Goal: Task Accomplishment & Management: Manage account settings

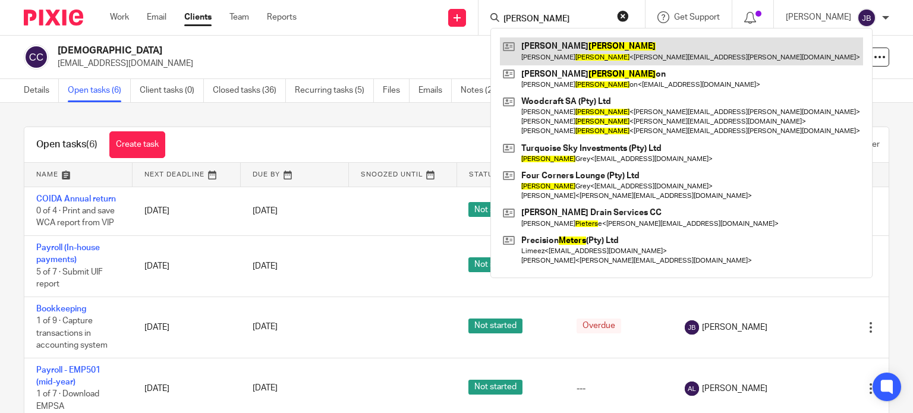
type input "[PERSON_NAME]"
click at [596, 46] on link at bounding box center [681, 50] width 363 height 27
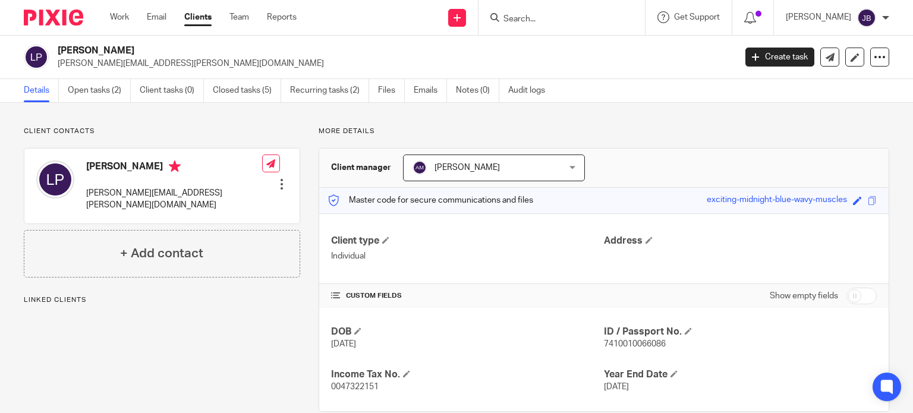
click at [577, 14] on input "Search" at bounding box center [555, 19] width 107 height 11
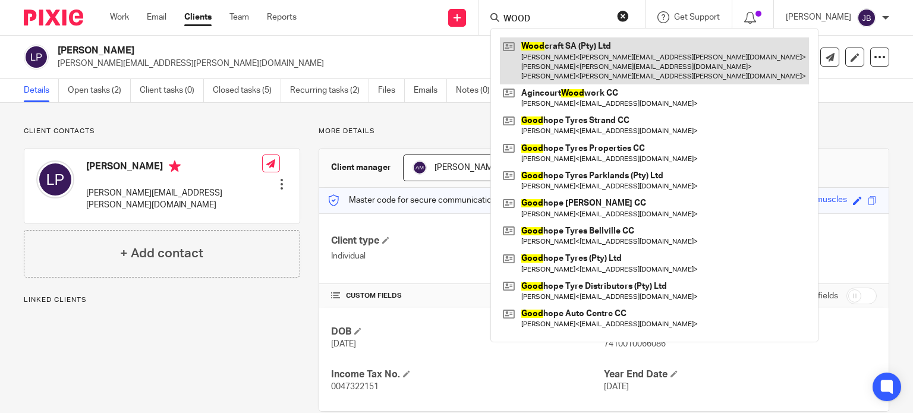
type input "WOOD"
click at [573, 56] on link at bounding box center [654, 60] width 309 height 47
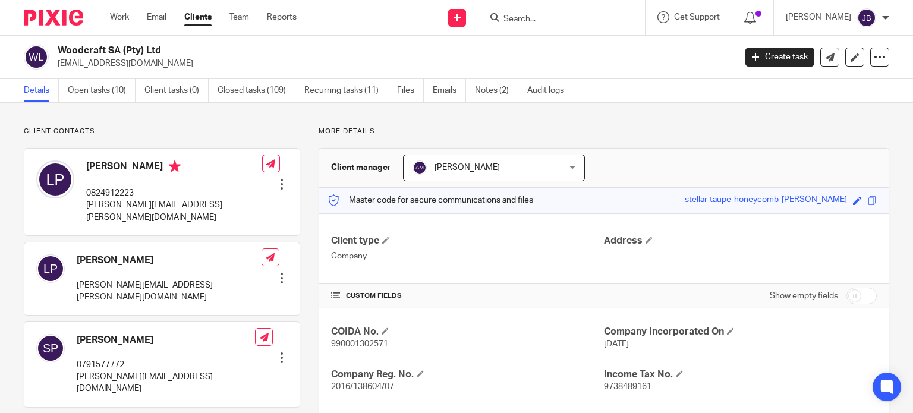
click at [560, 20] on input "Search" at bounding box center [555, 19] width 107 height 11
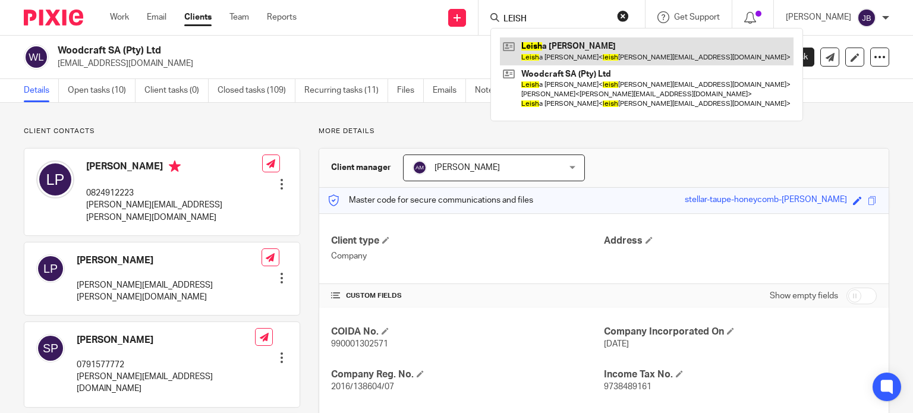
type input "LEISH"
click at [569, 47] on link at bounding box center [646, 50] width 293 height 27
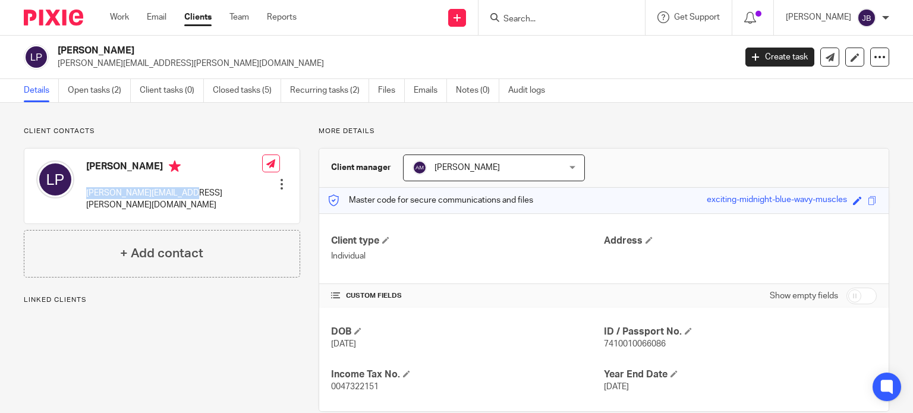
drag, startPoint x: 95, startPoint y: 192, endPoint x: 182, endPoint y: 192, distance: 87.3
click at [182, 192] on div "Leisha Peters leisha.jansen@gmail.com Edit contact Create client from contact E…" at bounding box center [161, 186] width 275 height 75
copy p "[PERSON_NAME][EMAIL_ADDRESS][PERSON_NAME][DOMAIN_NAME]"
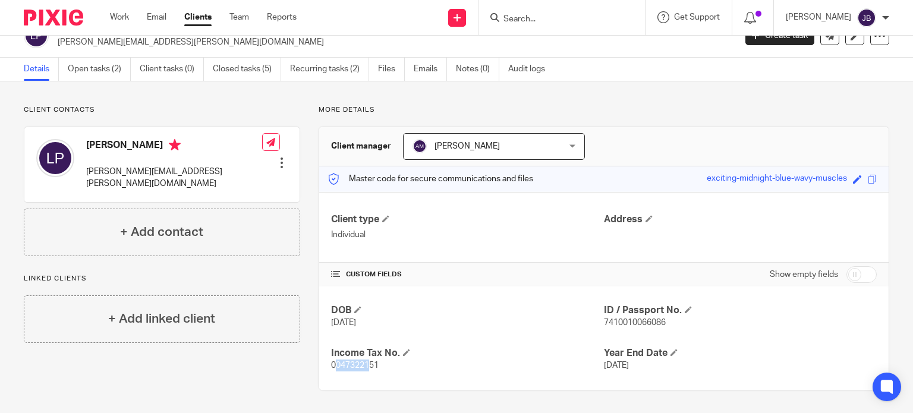
drag, startPoint x: 330, startPoint y: 365, endPoint x: 368, endPoint y: 365, distance: 38.0
click at [368, 365] on span "0047322151" at bounding box center [355, 365] width 48 height 8
drag, startPoint x: 339, startPoint y: 363, endPoint x: 375, endPoint y: 365, distance: 36.3
click at [375, 365] on div "DOB 1 Oct 1974 ID / Passport No. 7410010066086 Income Tax No. 0047322151 Year E…" at bounding box center [603, 337] width 569 height 103
copy span "0047322151"
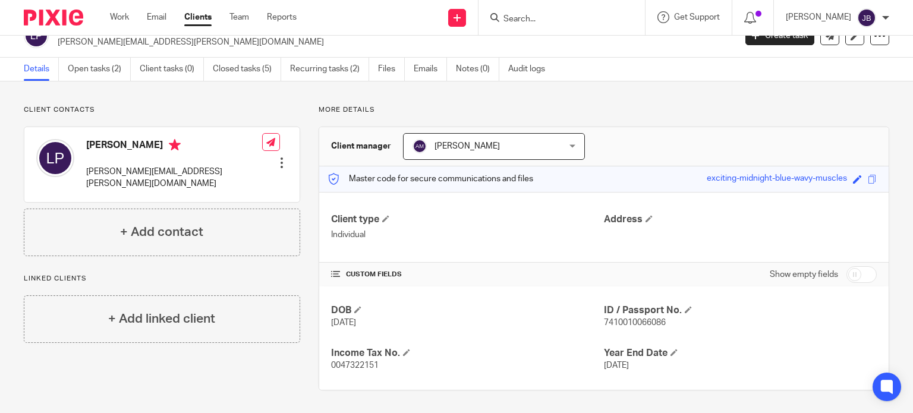
click at [537, 317] on p "1 Oct 1974" at bounding box center [467, 323] width 273 height 12
drag, startPoint x: 599, startPoint y: 321, endPoint x: 681, endPoint y: 329, distance: 82.3
click at [681, 329] on div "DOB 1 Oct 1974 ID / Passport No. 7410010066086 Income Tax No. 0047322151 Year E…" at bounding box center [603, 337] width 569 height 103
copy span "7410010066086"
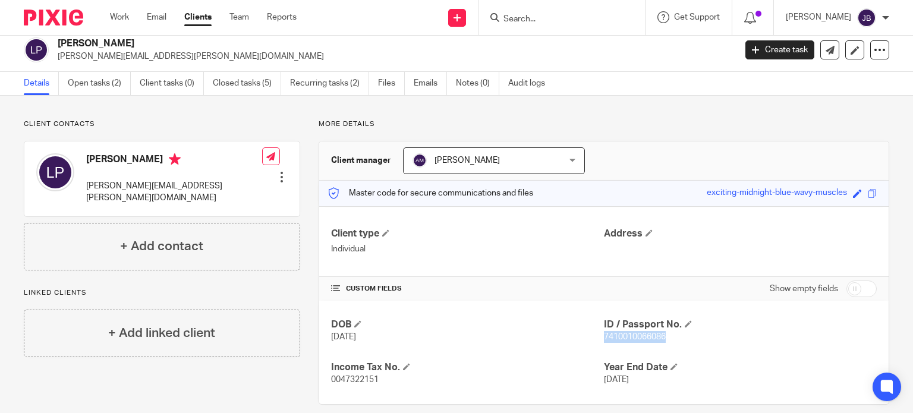
scroll to position [0, 0]
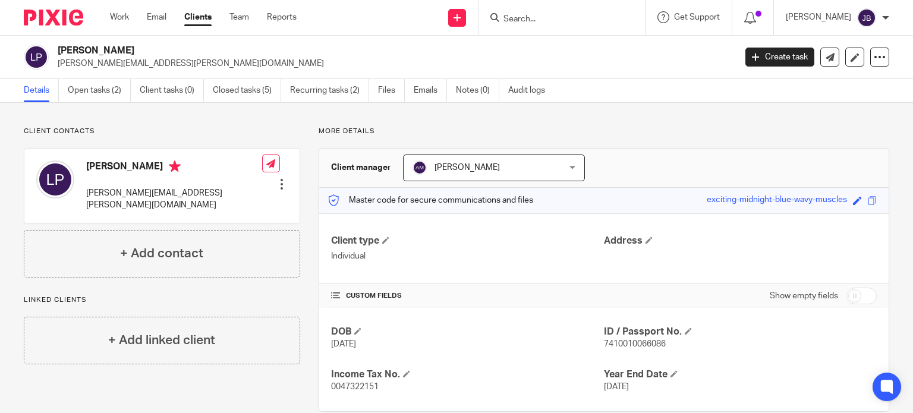
click at [556, 14] on input "Search" at bounding box center [555, 19] width 107 height 11
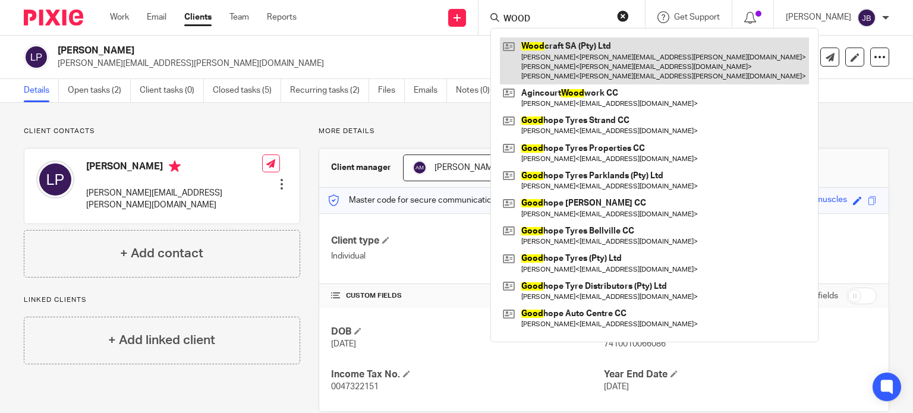
type input "WOOD"
click at [604, 62] on link at bounding box center [654, 60] width 309 height 47
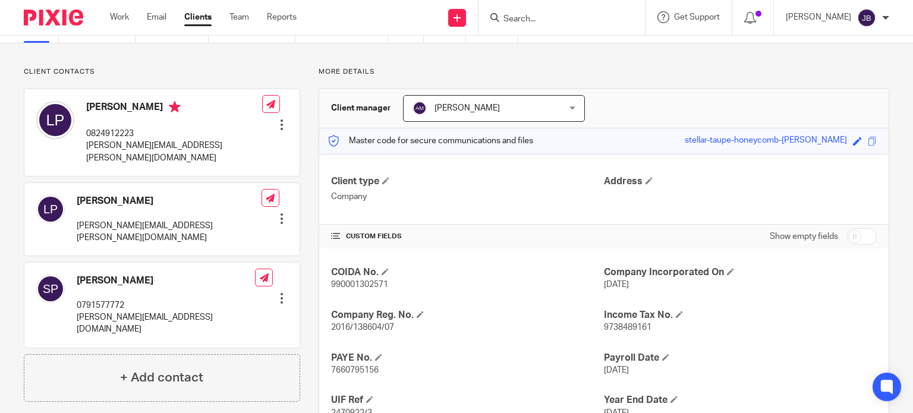
scroll to position [107, 0]
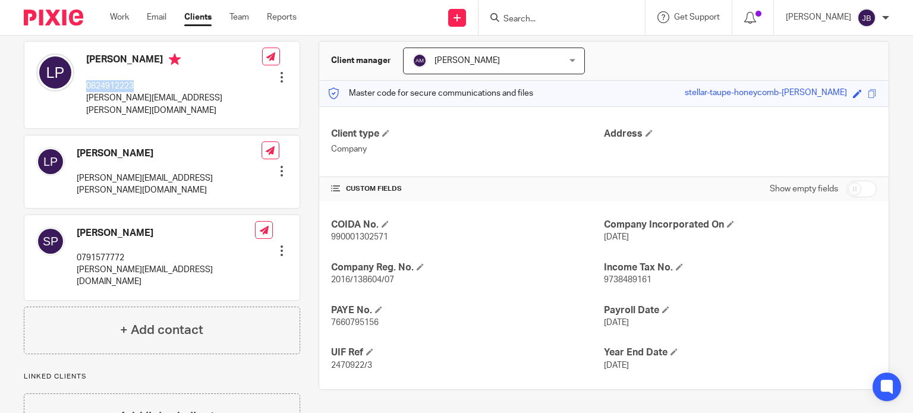
drag, startPoint x: 86, startPoint y: 84, endPoint x: 143, endPoint y: 85, distance: 56.4
click at [143, 85] on p "0824912223" at bounding box center [174, 86] width 176 height 12
copy p "0824912223"
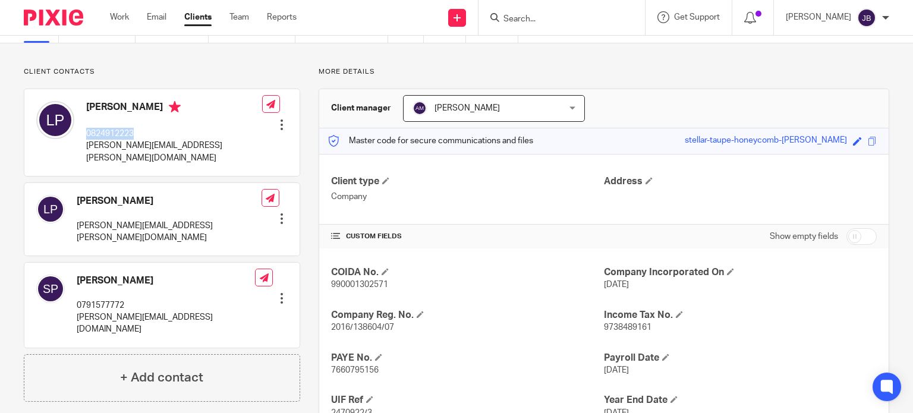
scroll to position [0, 0]
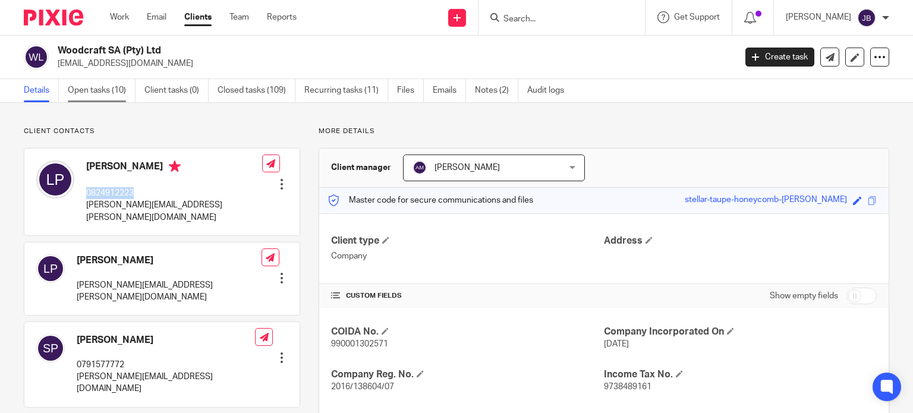
click at [91, 91] on link "Open tasks (10)" at bounding box center [102, 90] width 68 height 23
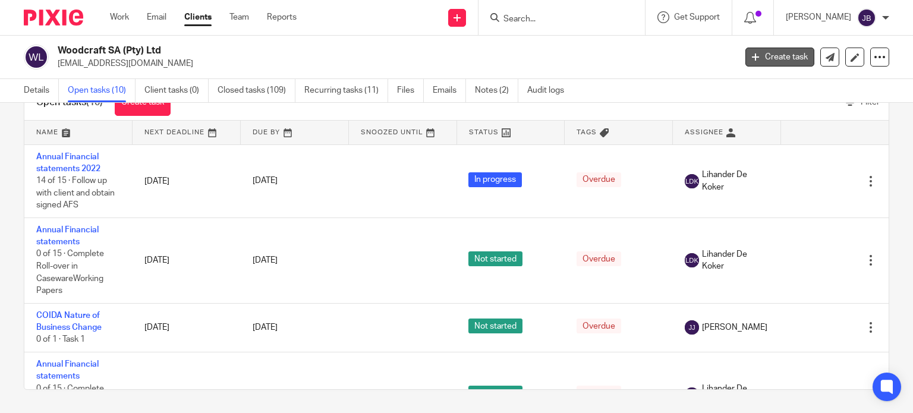
click at [759, 53] on link "Create task" at bounding box center [779, 57] width 69 height 19
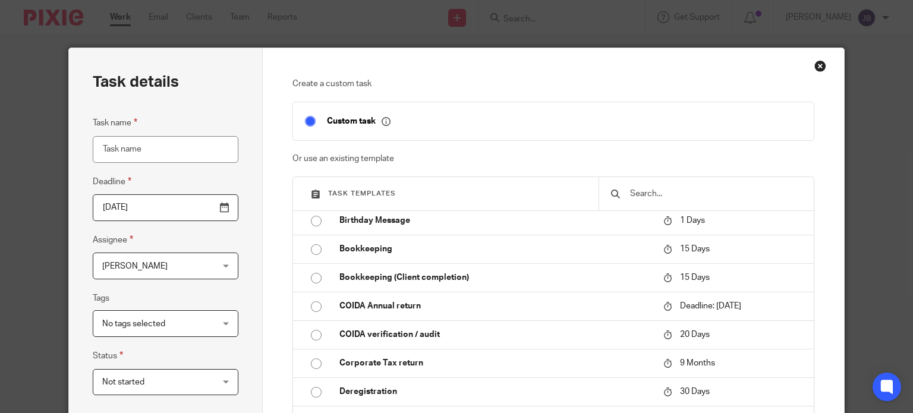
scroll to position [178, 0]
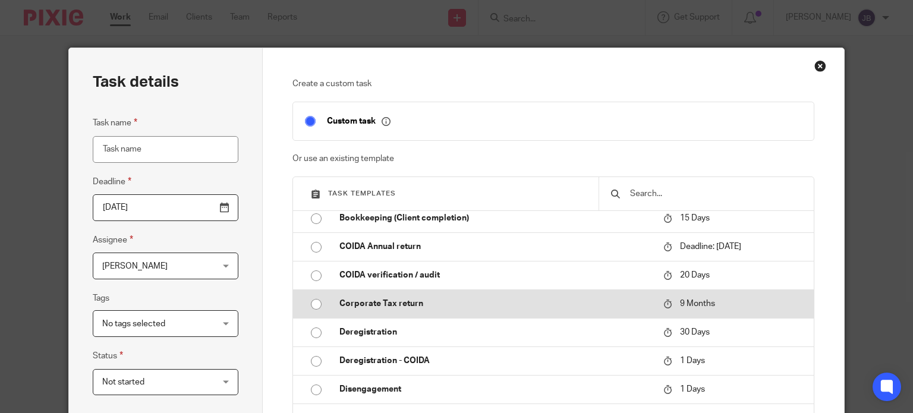
click at [308, 315] on input "radio" at bounding box center [316, 304] width 23 height 23
type input "2026-06-23"
type input "Corporate Tax return"
checkbox input "false"
radio input "false"
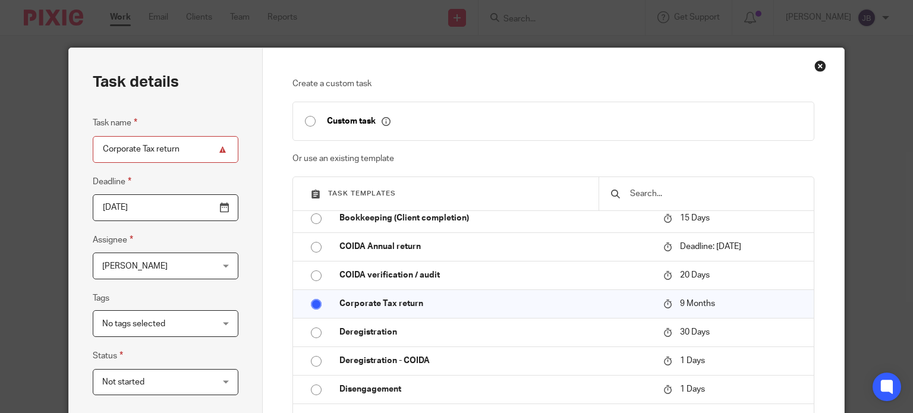
click at [181, 150] on input "Corporate Tax return" at bounding box center [166, 149] width 146 height 27
type input "Corporate Tax return - 2022"
click at [216, 97] on div "Task details Task name Corporate Tax return - 2022 Deadline 2026-06-23 Assignee…" at bounding box center [166, 351] width 194 height 606
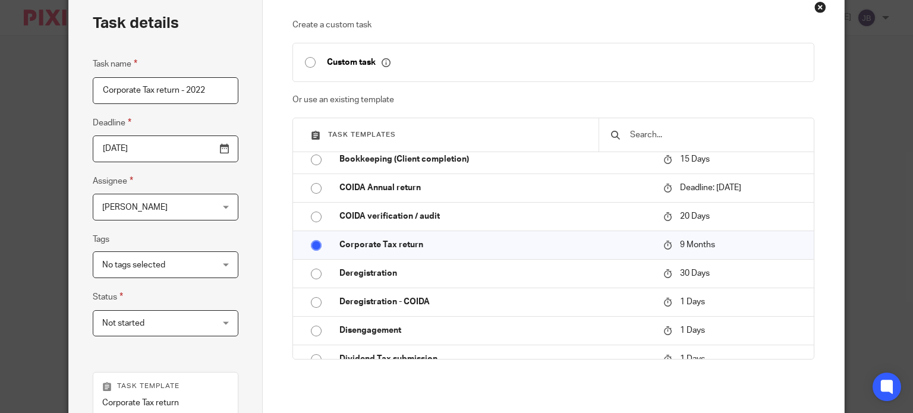
scroll to position [119, 0]
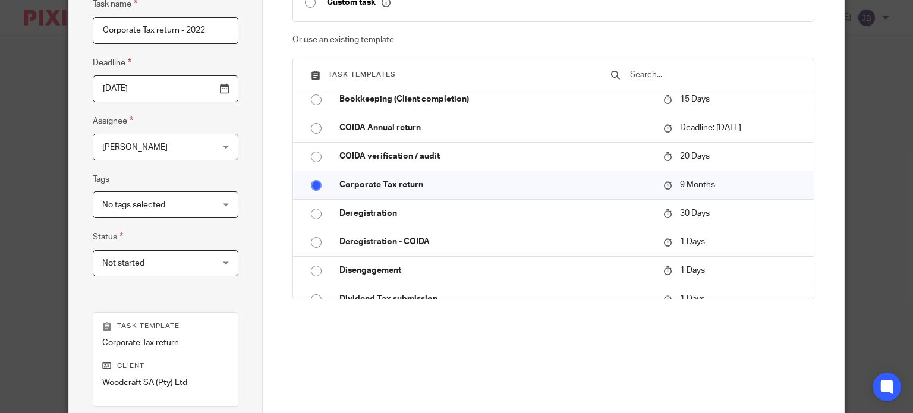
click at [183, 268] on span "Not started" at bounding box center [156, 263] width 108 height 25
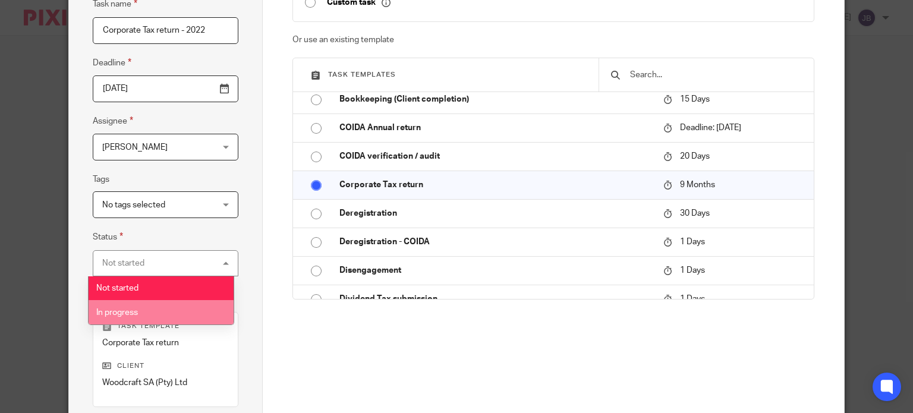
click at [147, 319] on li "In progress" at bounding box center [161, 312] width 144 height 24
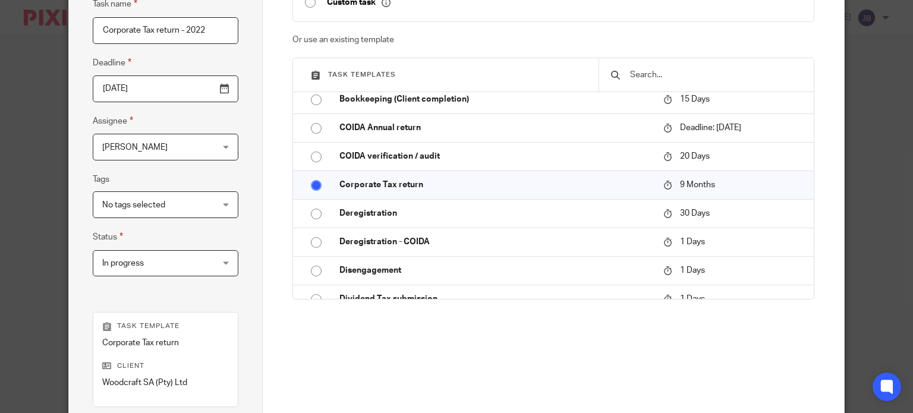
scroll to position [288, 0]
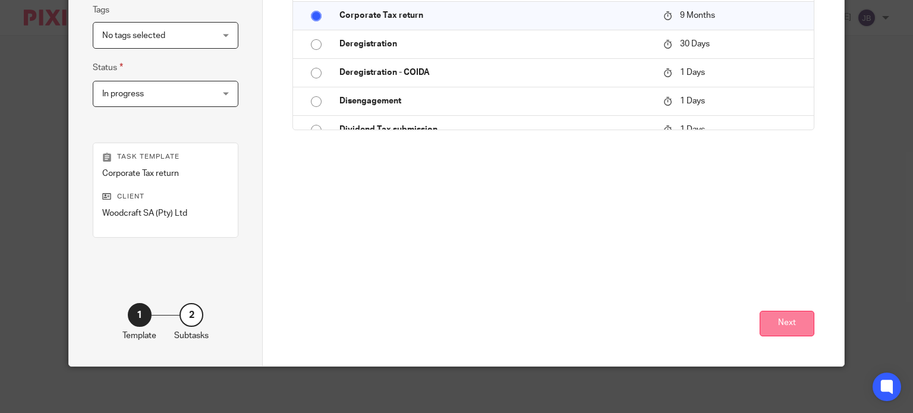
click at [798, 321] on button "Next" at bounding box center [786, 324] width 55 height 26
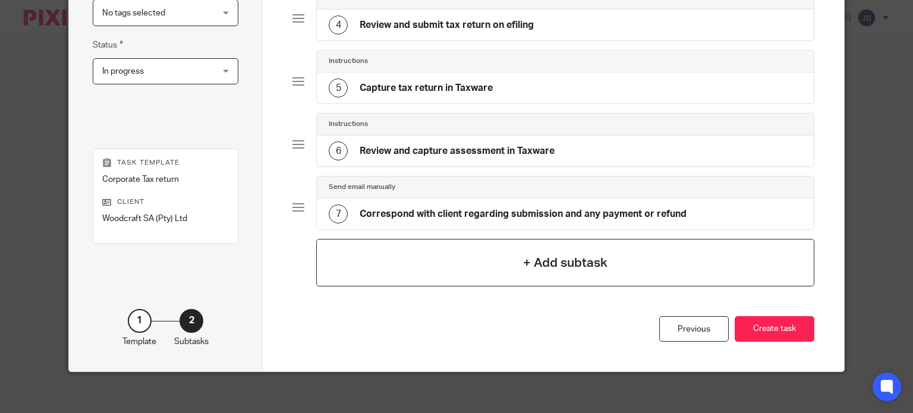
scroll to position [314, 0]
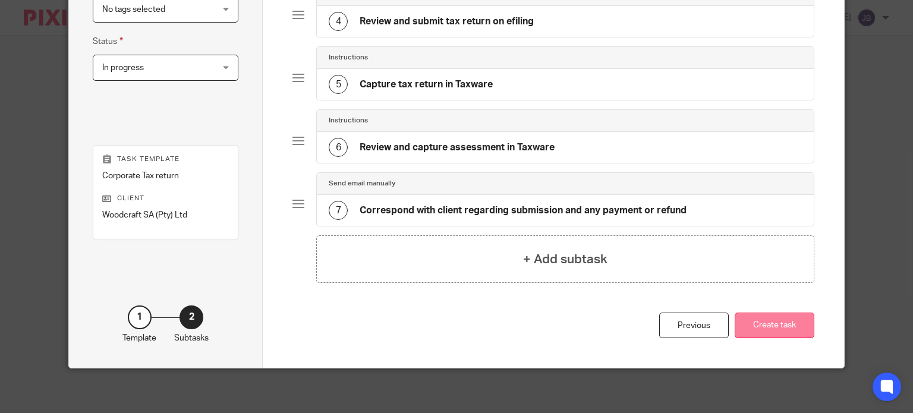
click at [765, 317] on button "Create task" at bounding box center [774, 325] width 80 height 26
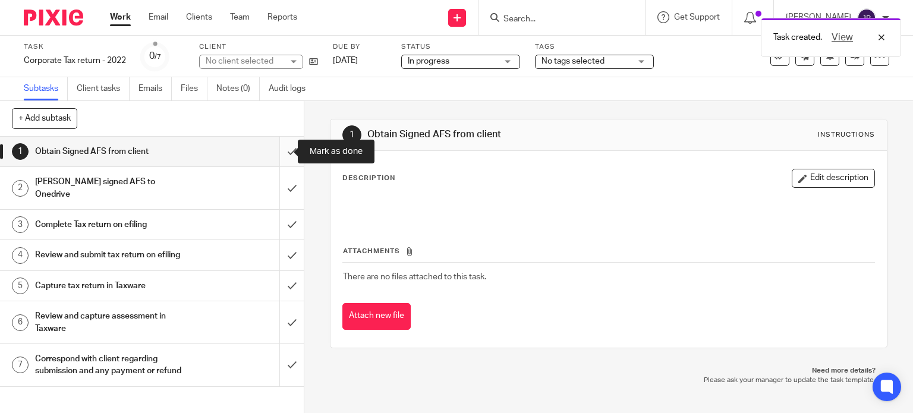
click at [277, 152] on input "submit" at bounding box center [152, 152] width 304 height 30
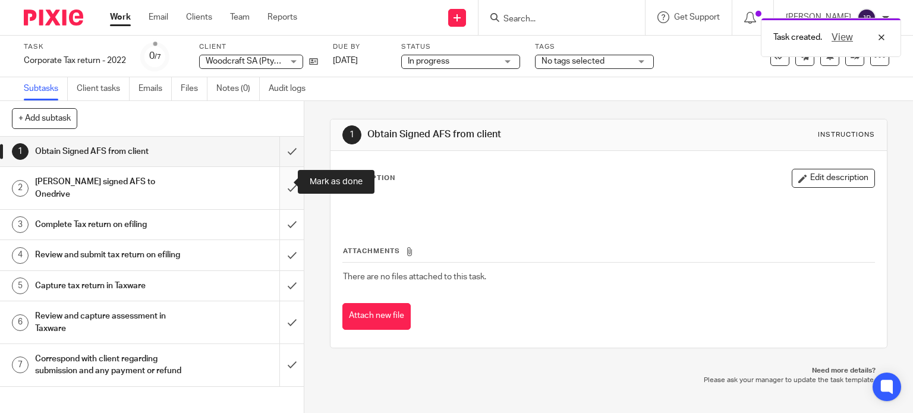
click at [276, 177] on input "submit" at bounding box center [152, 188] width 304 height 42
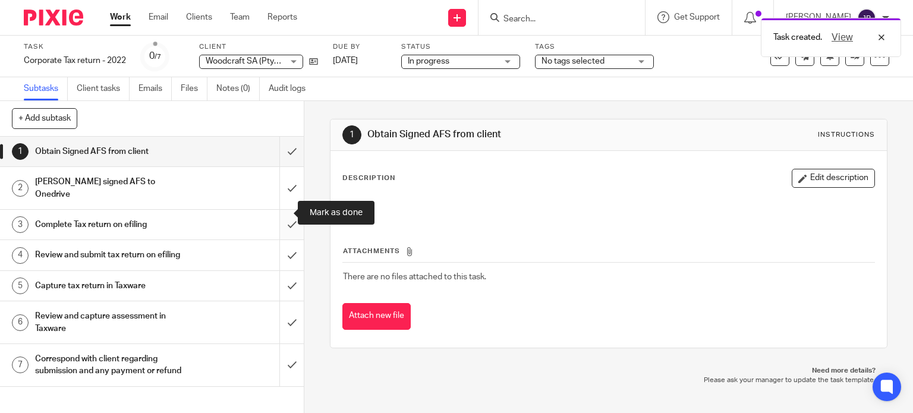
click at [285, 210] on input "submit" at bounding box center [152, 225] width 304 height 30
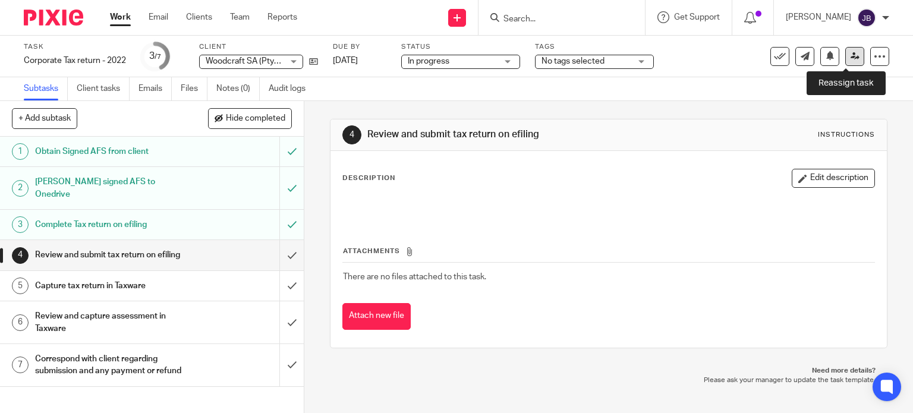
click at [850, 57] on icon at bounding box center [854, 56] width 9 height 9
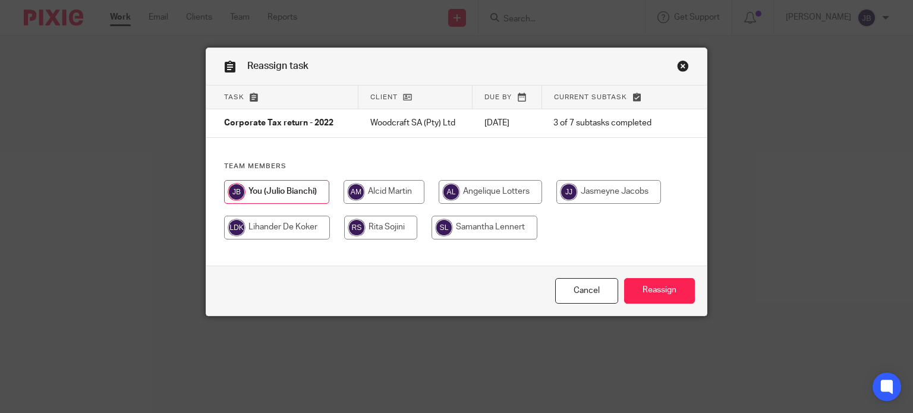
click at [406, 192] on input "radio" at bounding box center [383, 192] width 81 height 24
radio input "true"
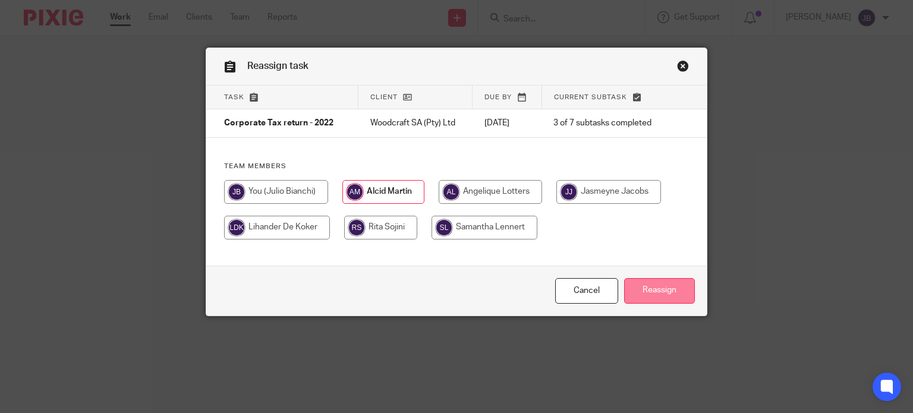
click at [663, 287] on input "Reassign" at bounding box center [659, 291] width 71 height 26
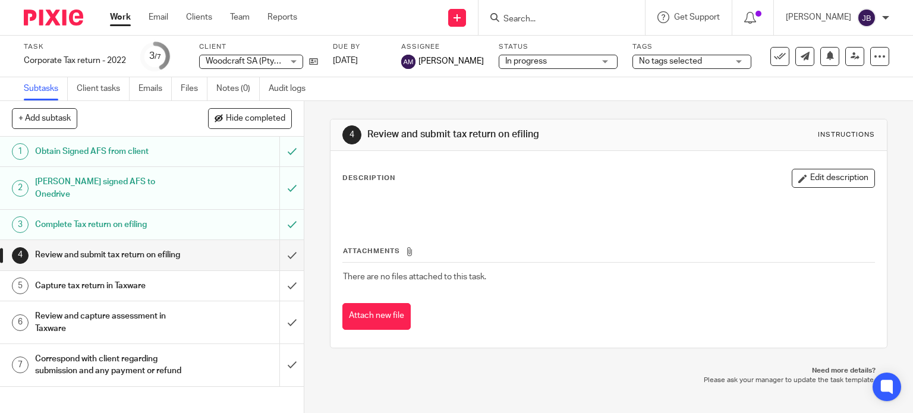
click at [120, 17] on link "Work" at bounding box center [120, 17] width 21 height 12
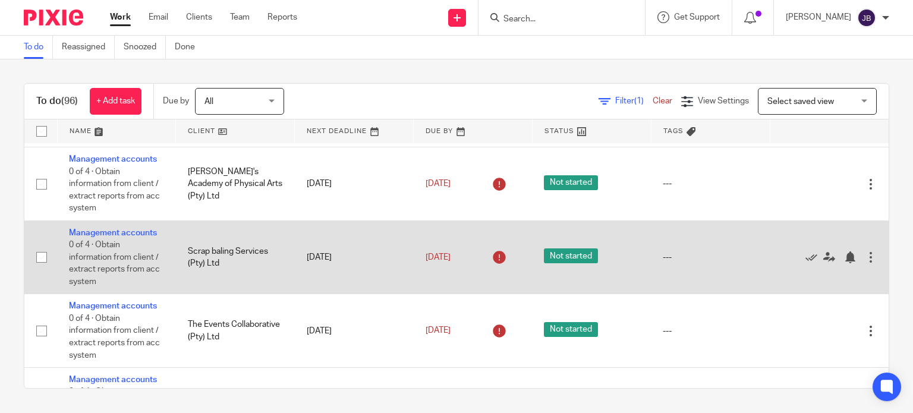
scroll to position [4826, 0]
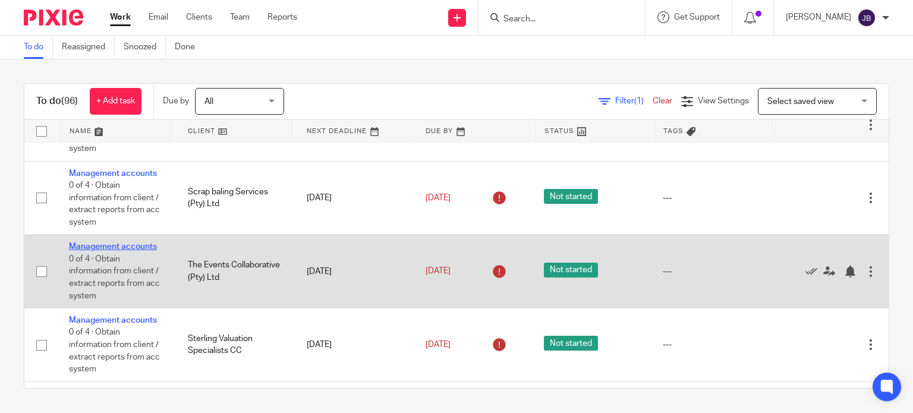
click at [125, 251] on link "Management accounts" at bounding box center [113, 246] width 88 height 8
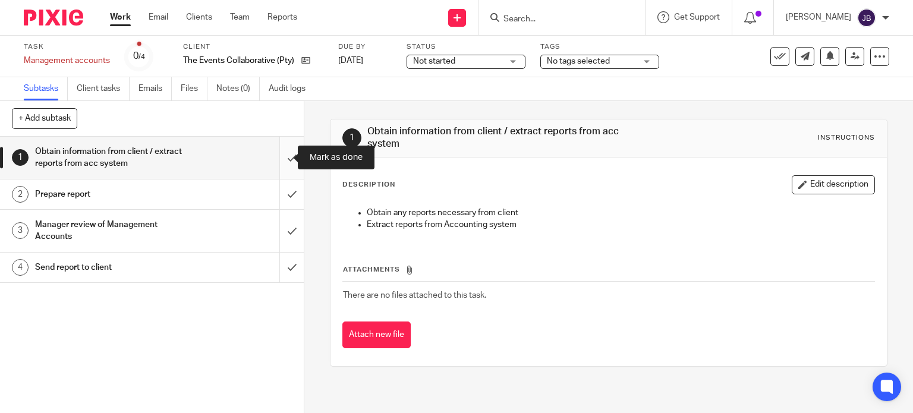
click at [278, 160] on input "submit" at bounding box center [152, 158] width 304 height 42
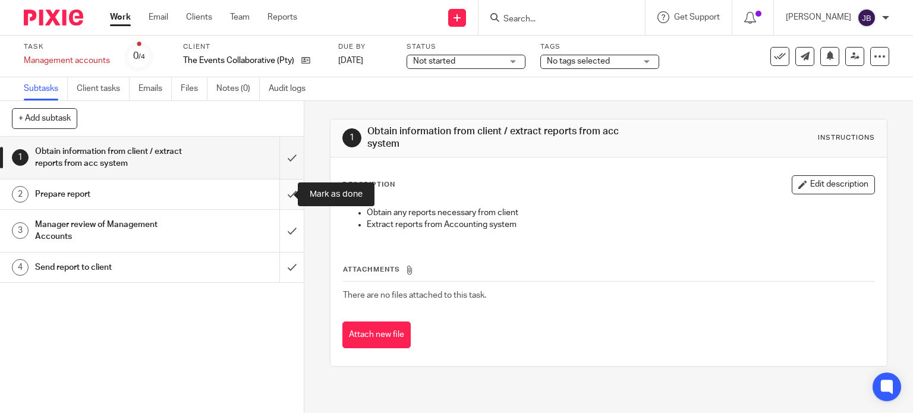
click at [283, 185] on input "submit" at bounding box center [152, 194] width 304 height 30
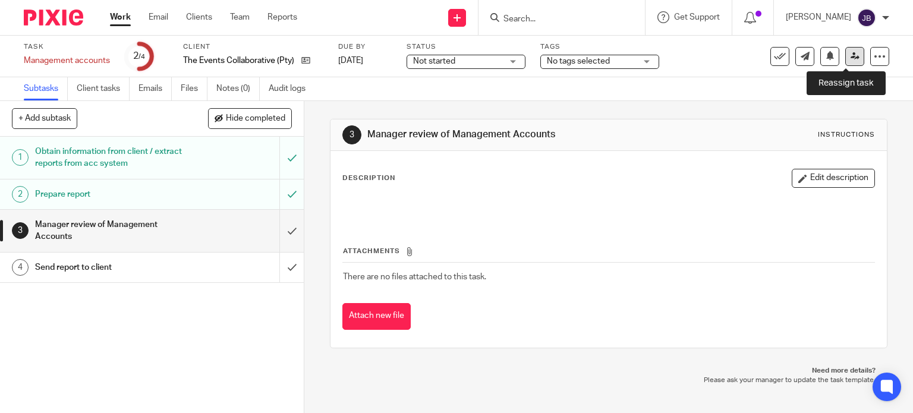
click at [845, 61] on link at bounding box center [854, 56] width 19 height 19
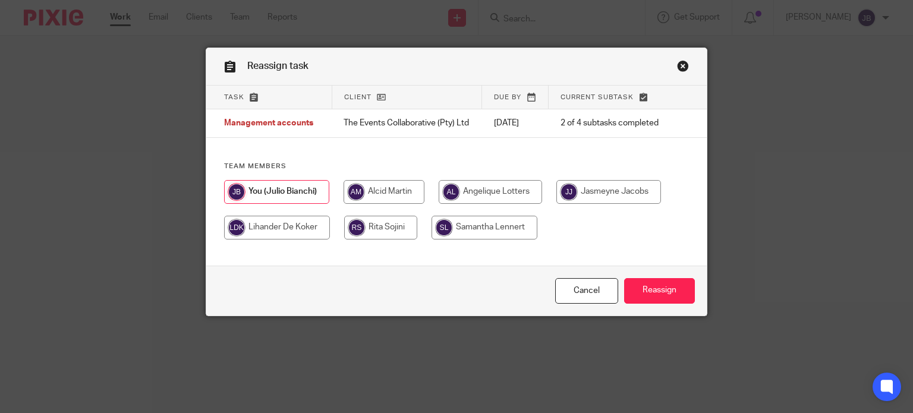
click at [402, 204] on input "radio" at bounding box center [383, 192] width 81 height 24
radio input "true"
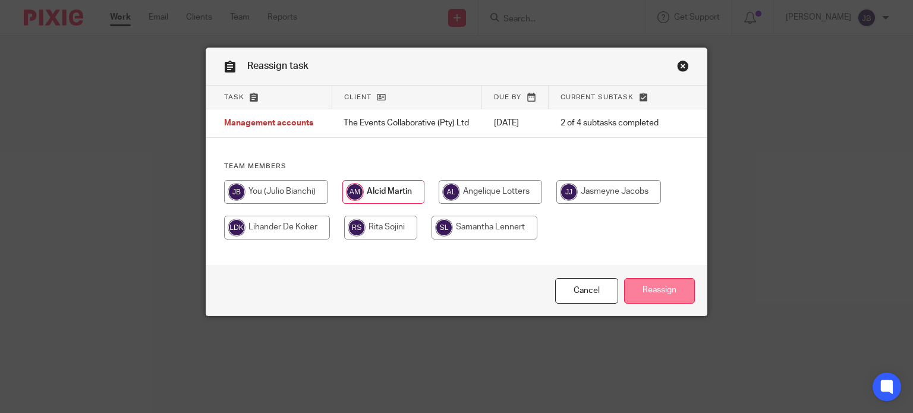
click at [672, 294] on input "Reassign" at bounding box center [659, 291] width 71 height 26
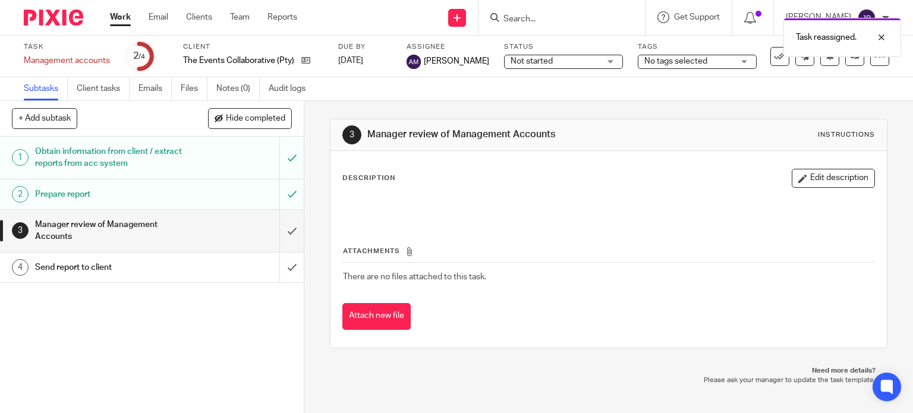
click at [119, 20] on link "Work" at bounding box center [120, 17] width 21 height 12
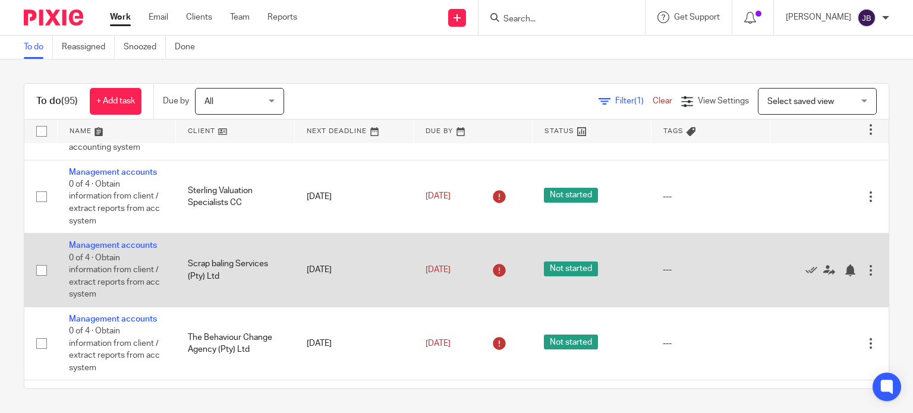
scroll to position [4753, 0]
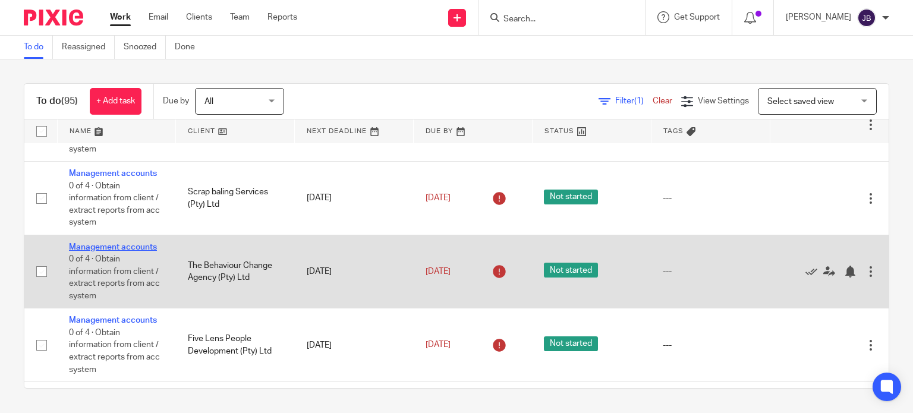
click at [134, 251] on link "Management accounts" at bounding box center [113, 247] width 88 height 8
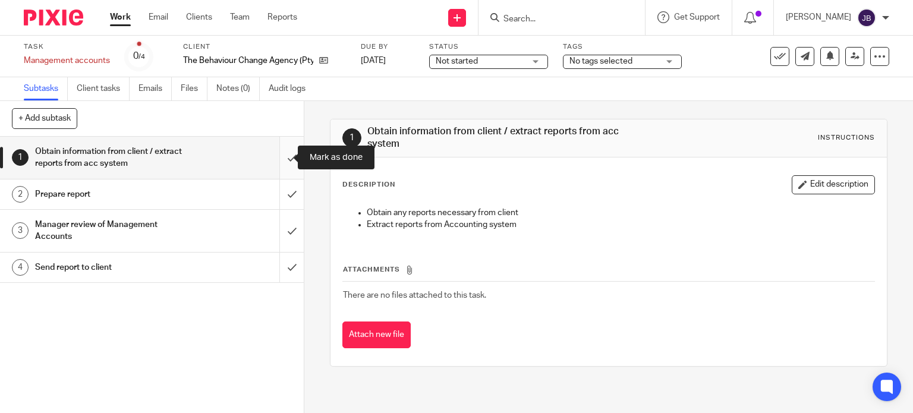
click at [282, 163] on input "submit" at bounding box center [152, 158] width 304 height 42
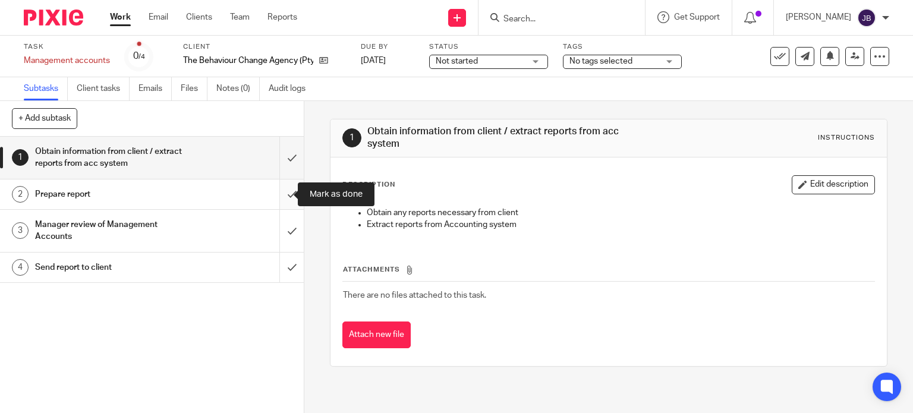
click at [278, 188] on input "submit" at bounding box center [152, 194] width 304 height 30
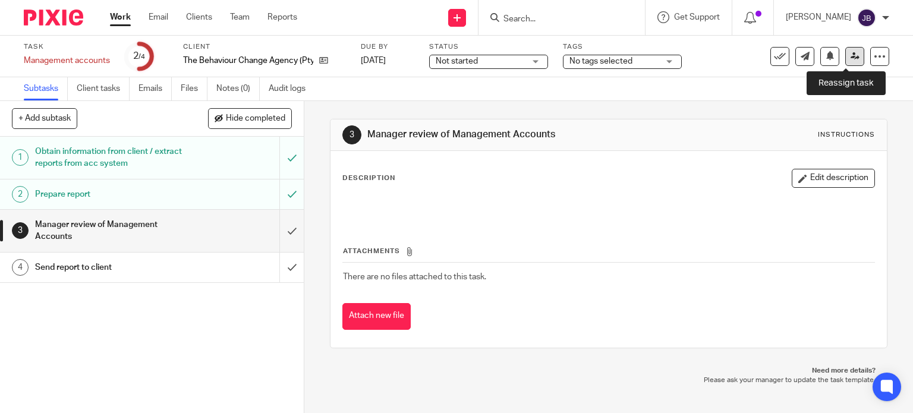
click at [850, 57] on link at bounding box center [854, 56] width 19 height 19
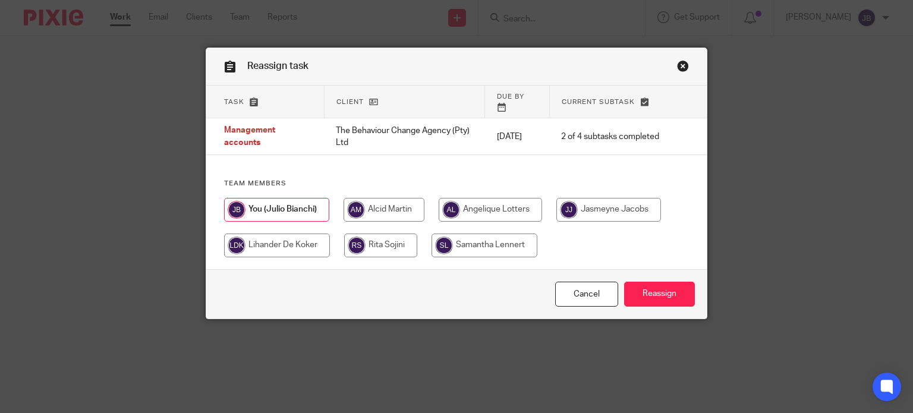
click at [387, 200] on input "radio" at bounding box center [383, 210] width 81 height 24
radio input "true"
click at [648, 292] on input "Reassign" at bounding box center [659, 295] width 71 height 26
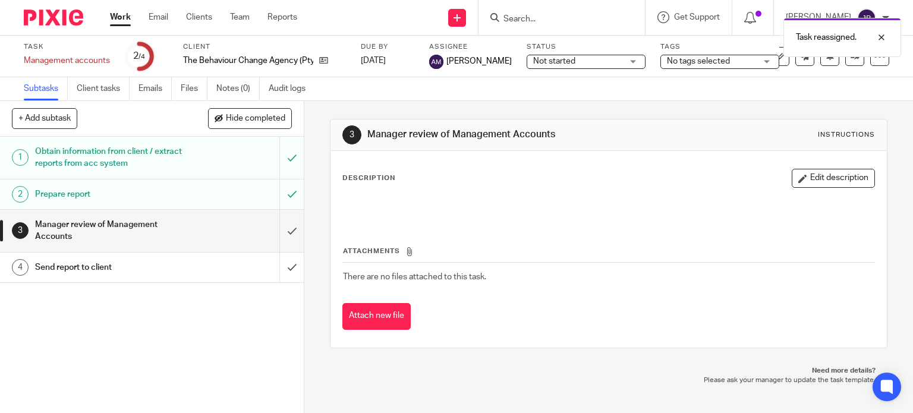
click at [126, 18] on link "Work" at bounding box center [120, 17] width 21 height 12
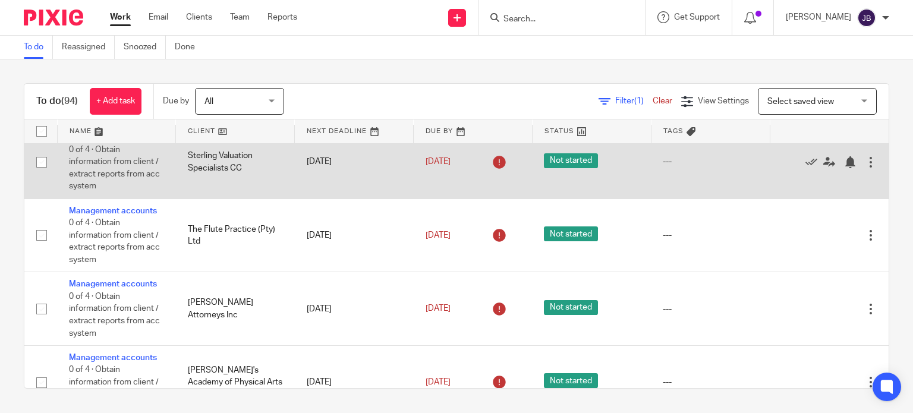
scroll to position [4738, 0]
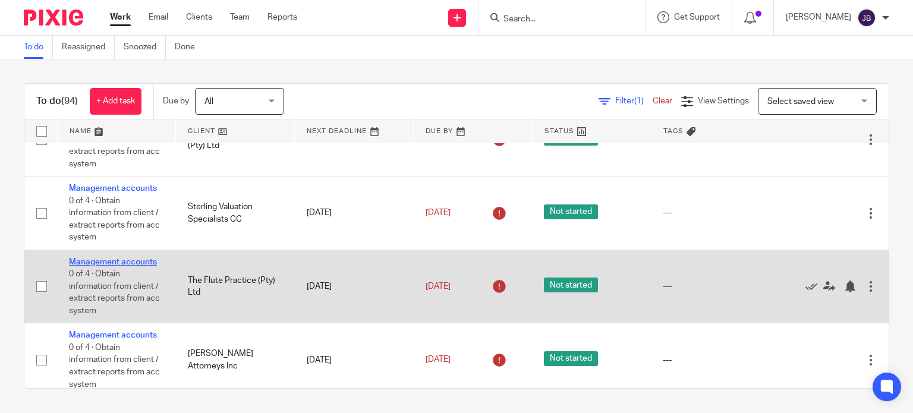
click at [128, 266] on link "Management accounts" at bounding box center [113, 262] width 88 height 8
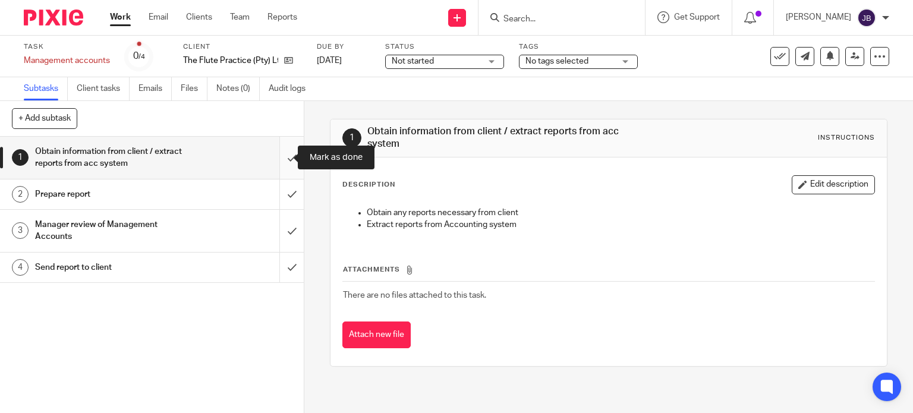
click at [277, 162] on input "submit" at bounding box center [152, 158] width 304 height 42
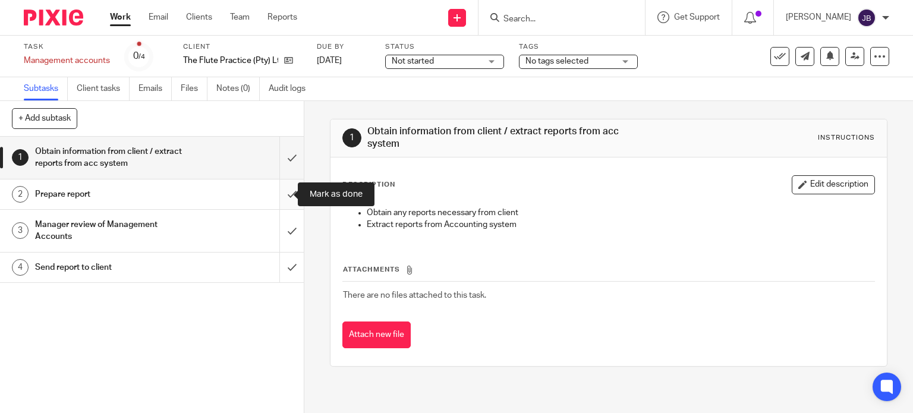
click at [276, 197] on input "submit" at bounding box center [152, 194] width 304 height 30
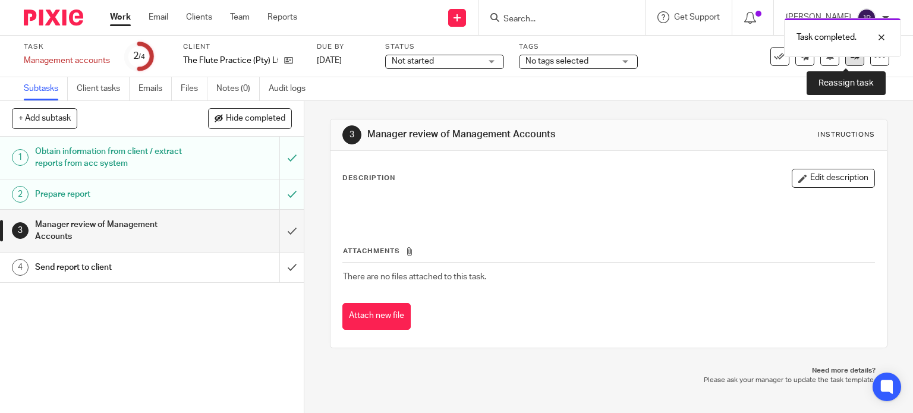
click at [845, 58] on link at bounding box center [854, 56] width 19 height 19
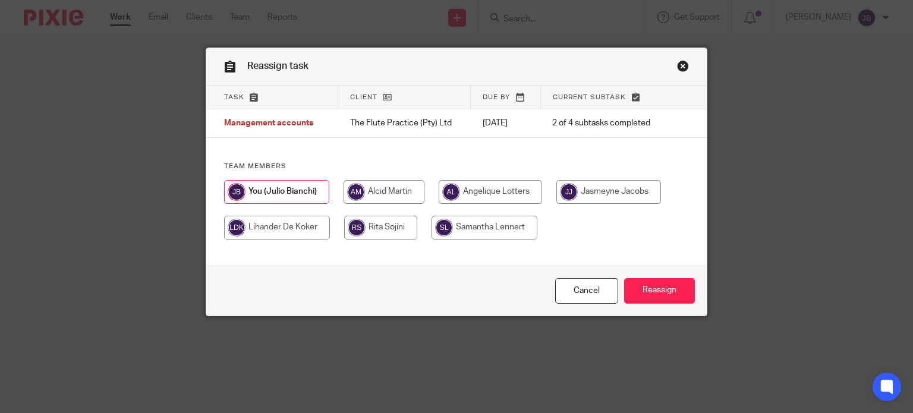
click at [383, 187] on input "radio" at bounding box center [383, 192] width 81 height 24
radio input "true"
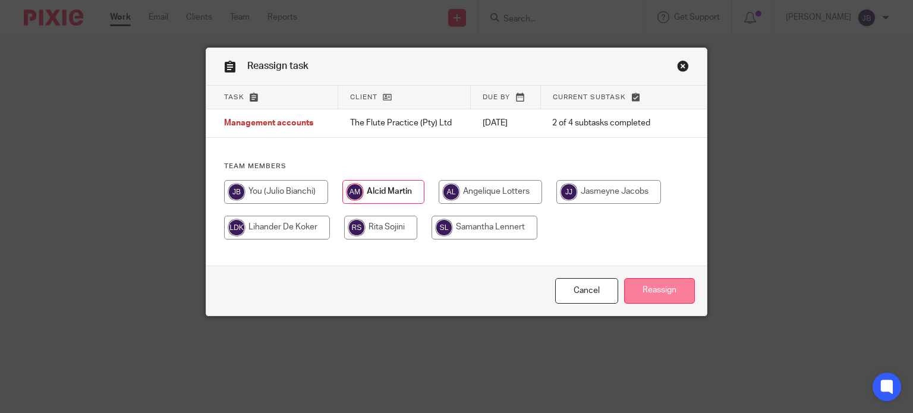
click at [674, 288] on input "Reassign" at bounding box center [659, 291] width 71 height 26
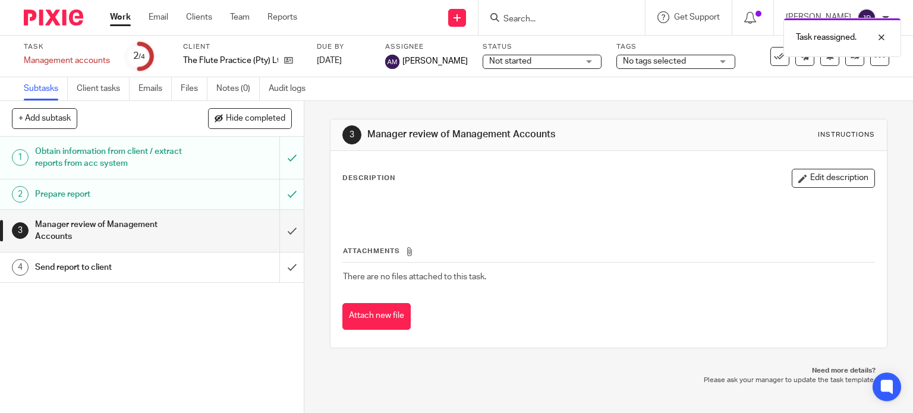
click at [120, 16] on link "Work" at bounding box center [120, 17] width 21 height 12
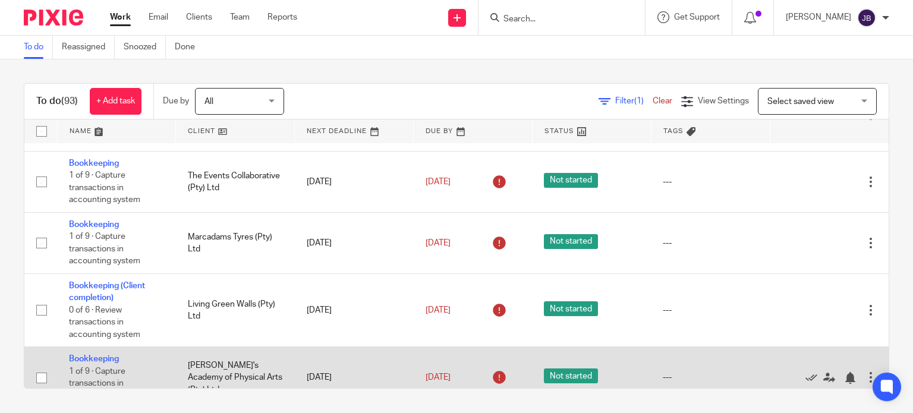
scroll to position [4128, 0]
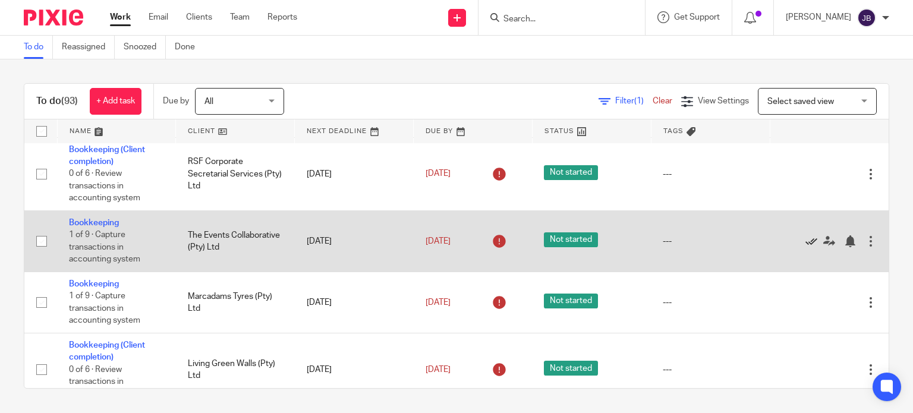
click at [805, 247] on icon at bounding box center [811, 241] width 12 height 12
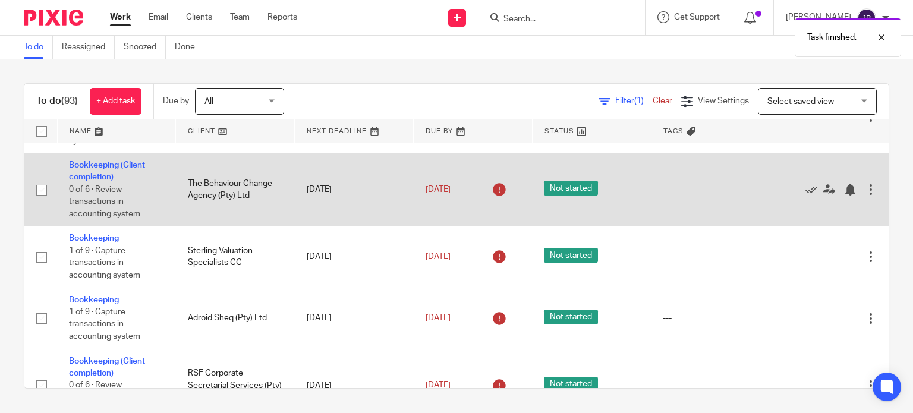
scroll to position [3891, 0]
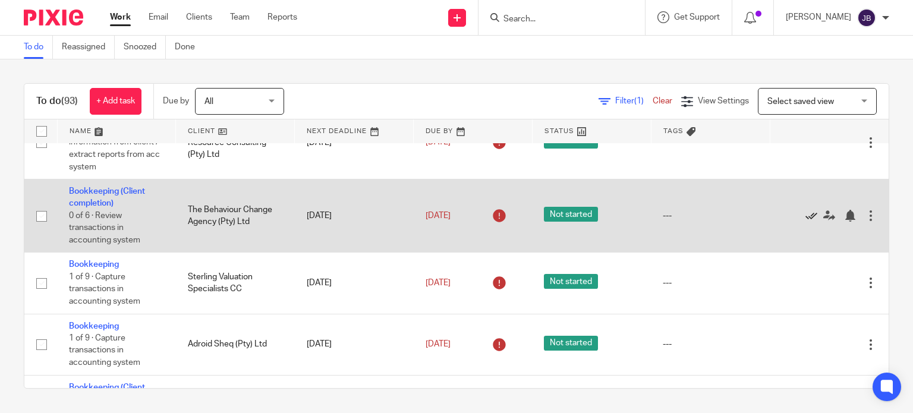
click at [805, 222] on icon at bounding box center [811, 216] width 12 height 12
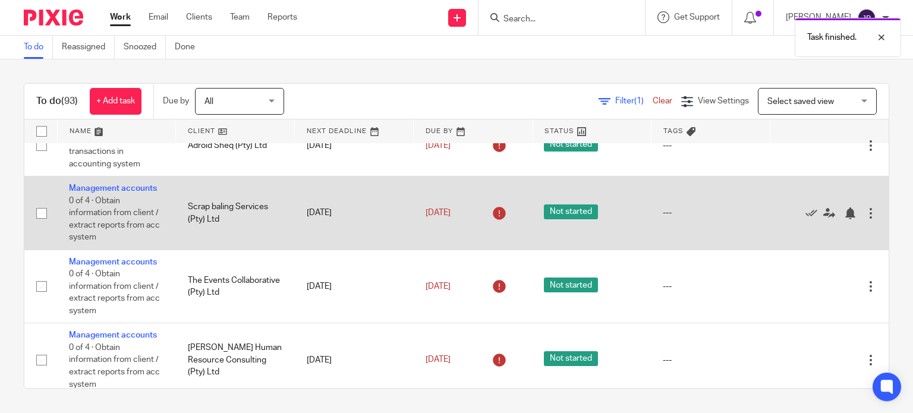
scroll to position [3653, 0]
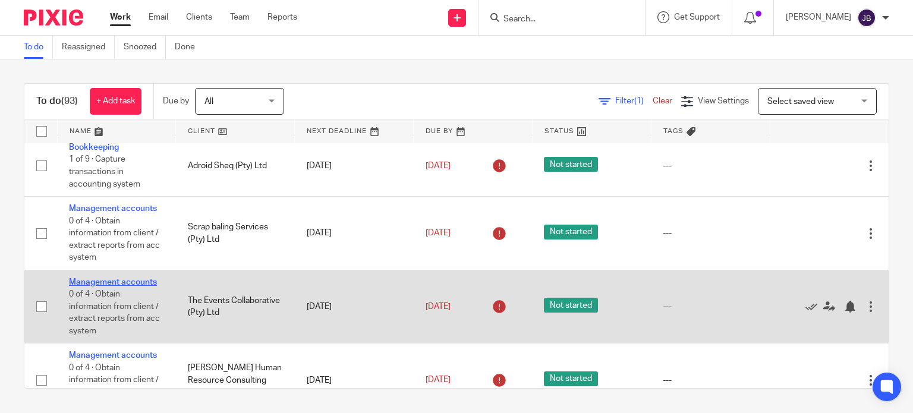
click at [138, 286] on link "Management accounts" at bounding box center [113, 282] width 88 height 8
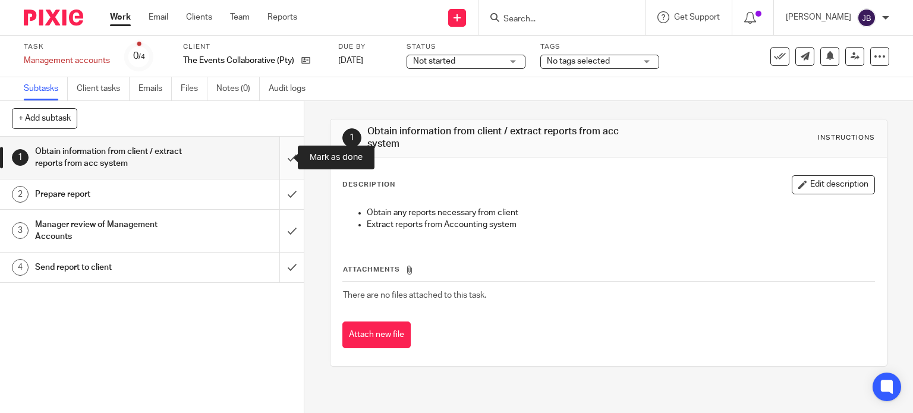
click at [283, 161] on input "submit" at bounding box center [152, 158] width 304 height 42
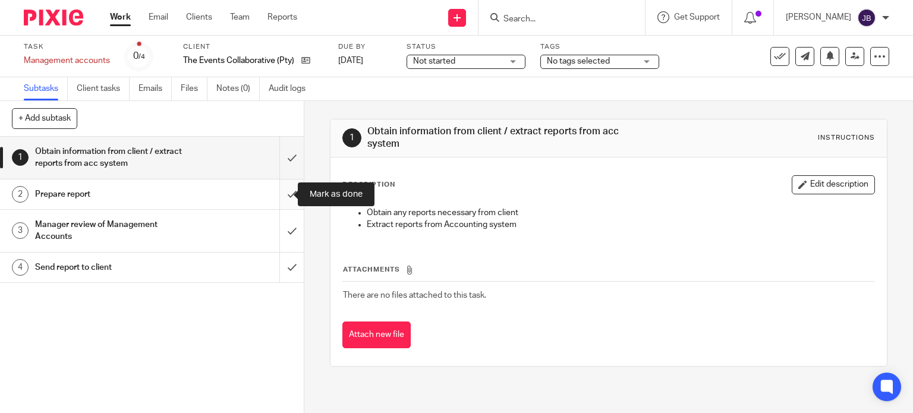
click at [280, 195] on input "submit" at bounding box center [152, 194] width 304 height 30
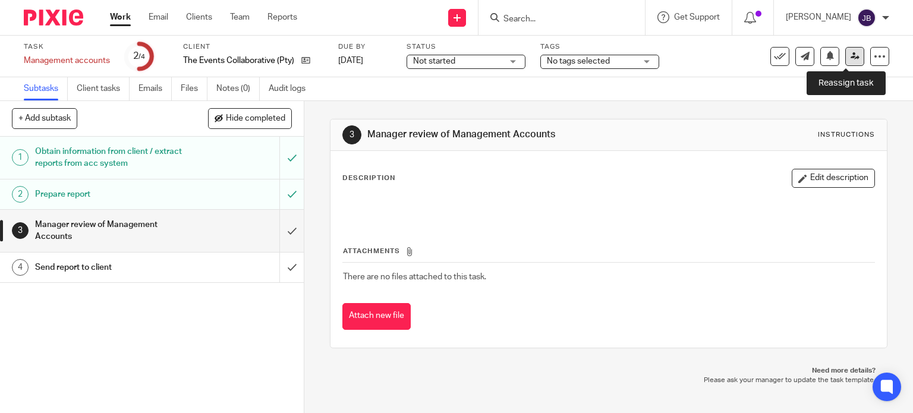
click at [850, 56] on icon at bounding box center [854, 56] width 9 height 9
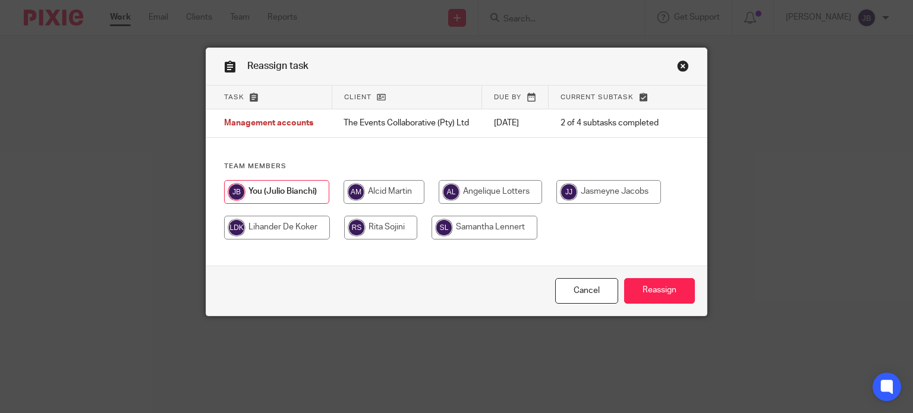
click at [378, 192] on input "radio" at bounding box center [383, 192] width 81 height 24
radio input "true"
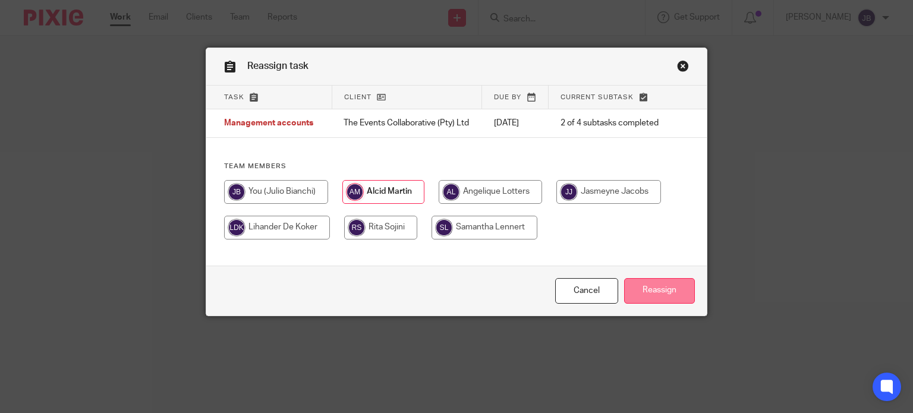
click at [668, 294] on input "Reassign" at bounding box center [659, 291] width 71 height 26
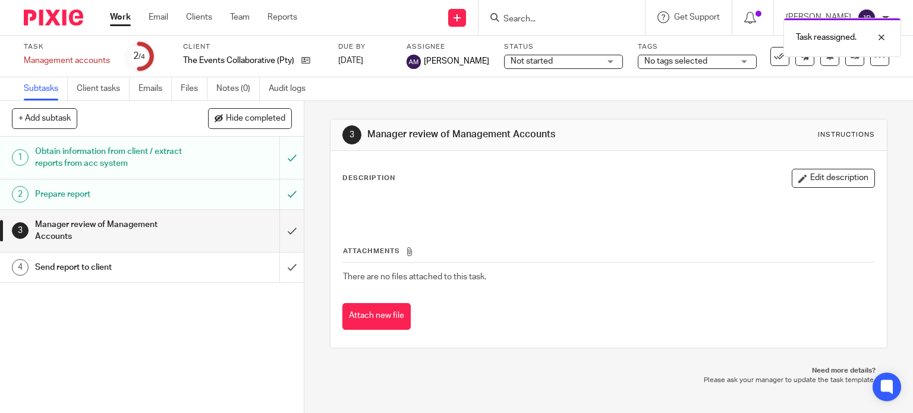
click at [115, 18] on link "Work" at bounding box center [120, 17] width 21 height 12
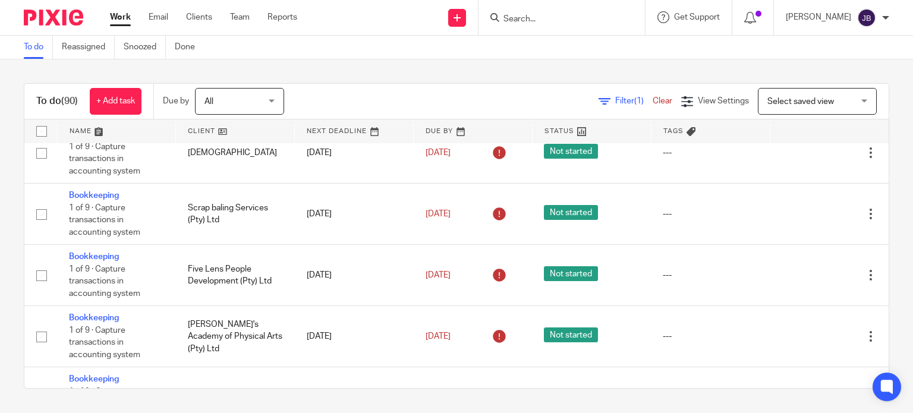
scroll to position [5820, 0]
